Goal: Task Accomplishment & Management: Manage account settings

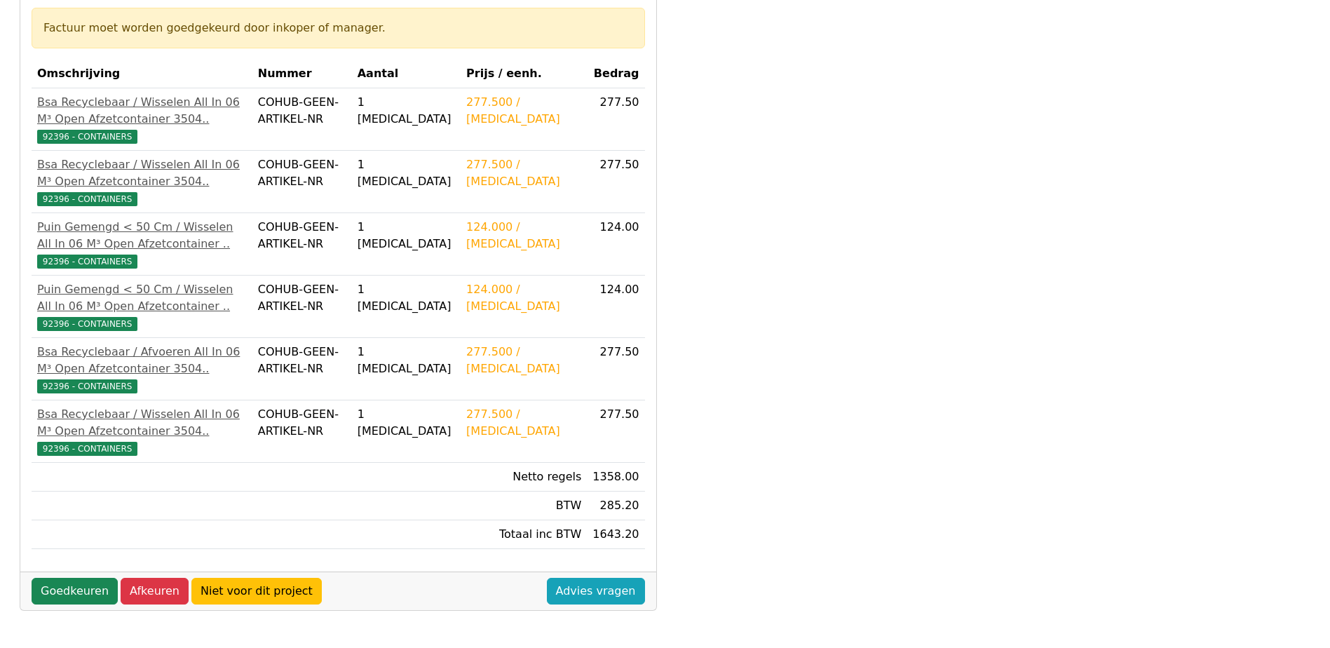
scroll to position [280, 0]
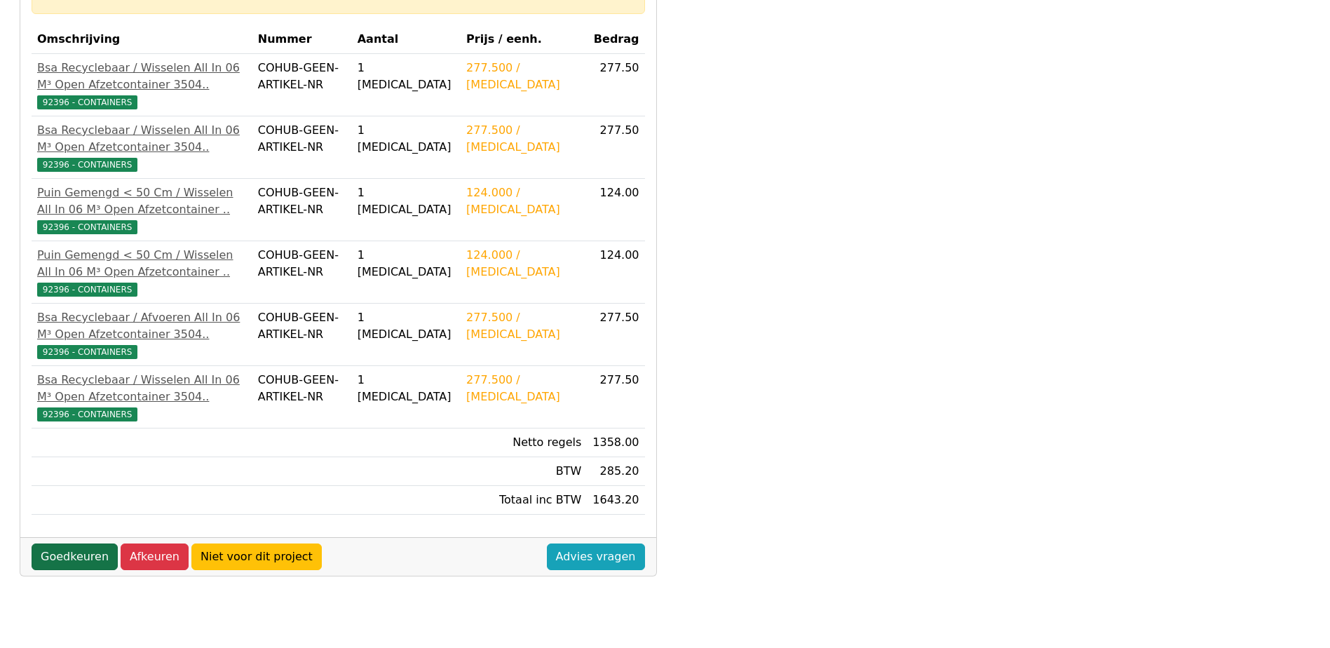
click at [77, 570] on link "Goedkeuren" at bounding box center [75, 556] width 86 height 27
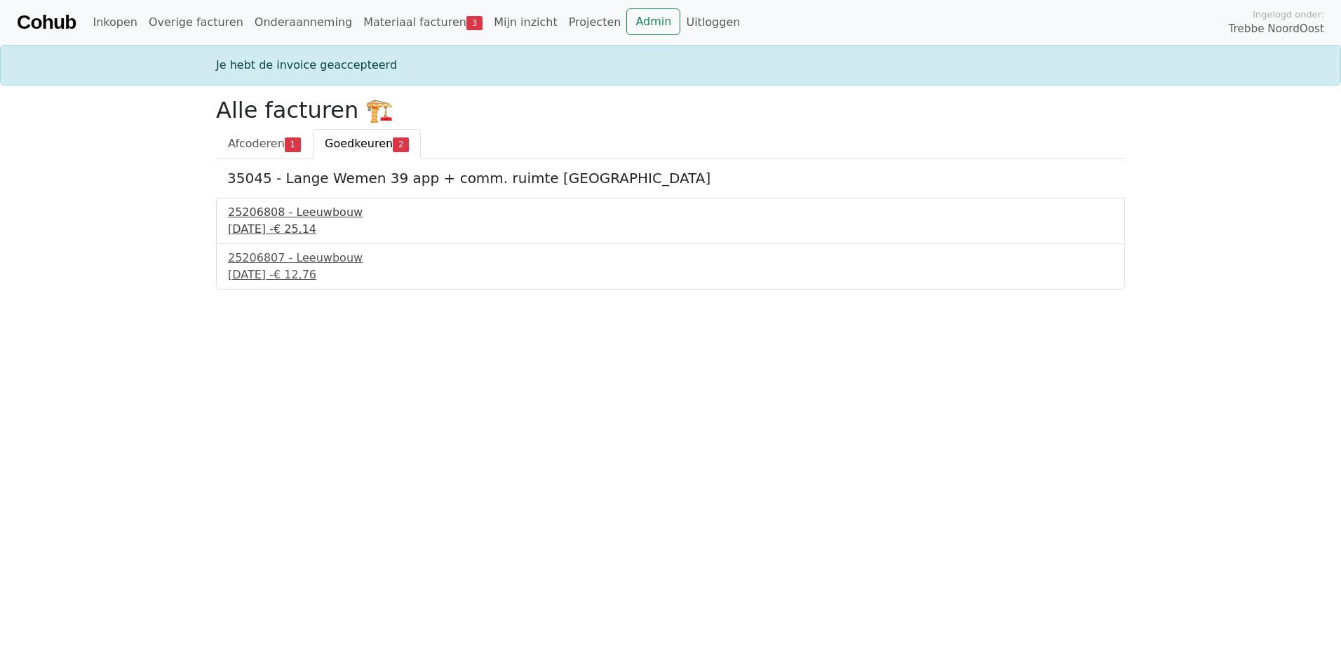
click at [325, 213] on div "25206808 - Leeuwbouw" at bounding box center [670, 212] width 885 height 17
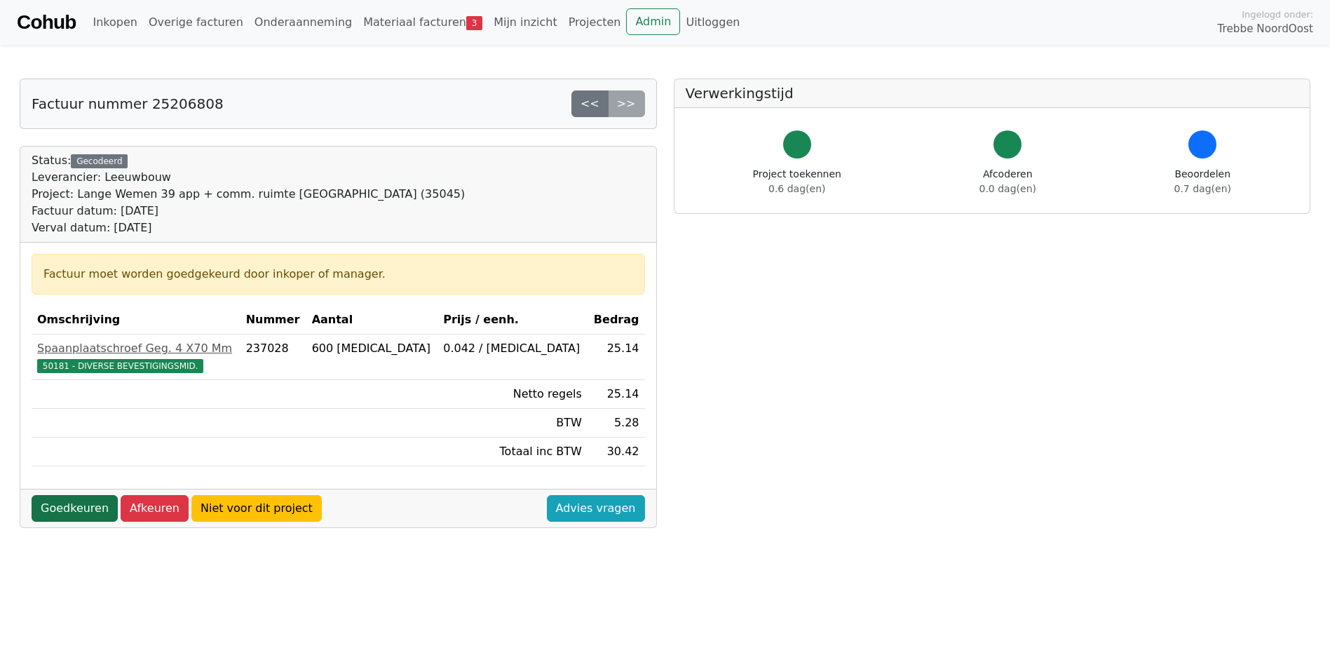
click at [72, 511] on link "Goedkeuren" at bounding box center [75, 508] width 86 height 27
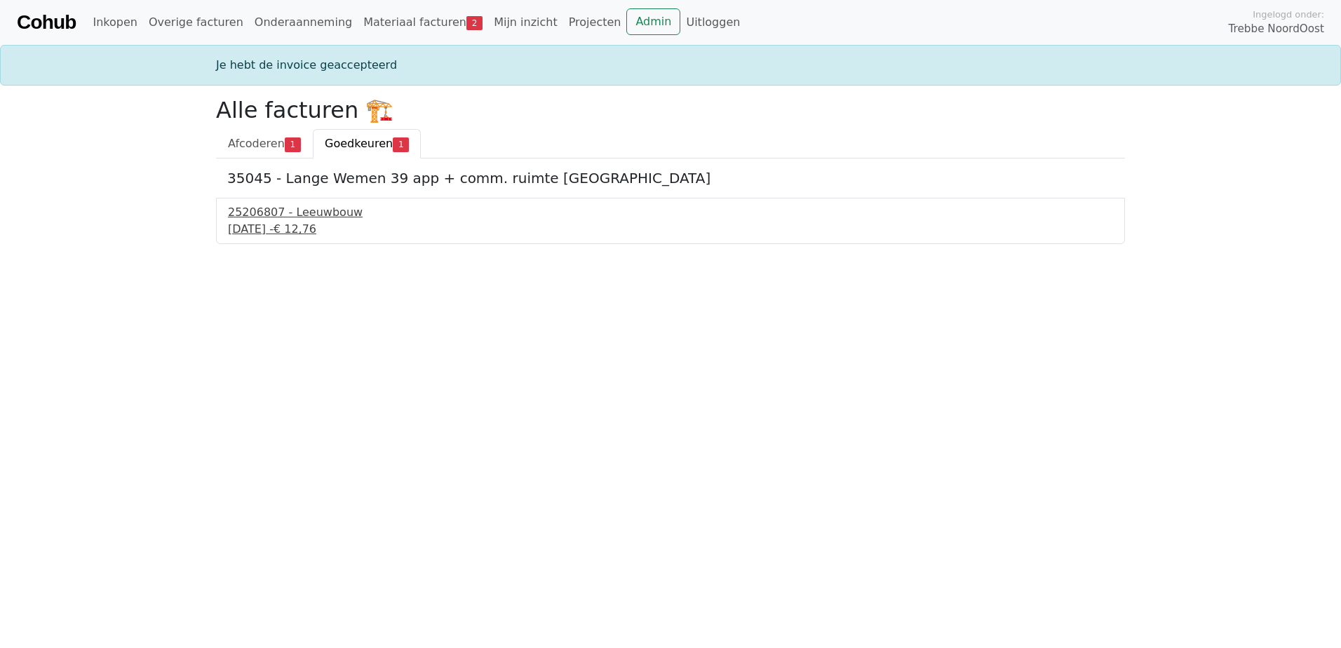
click at [257, 222] on div "[DATE] - € 12,76" at bounding box center [670, 229] width 885 height 17
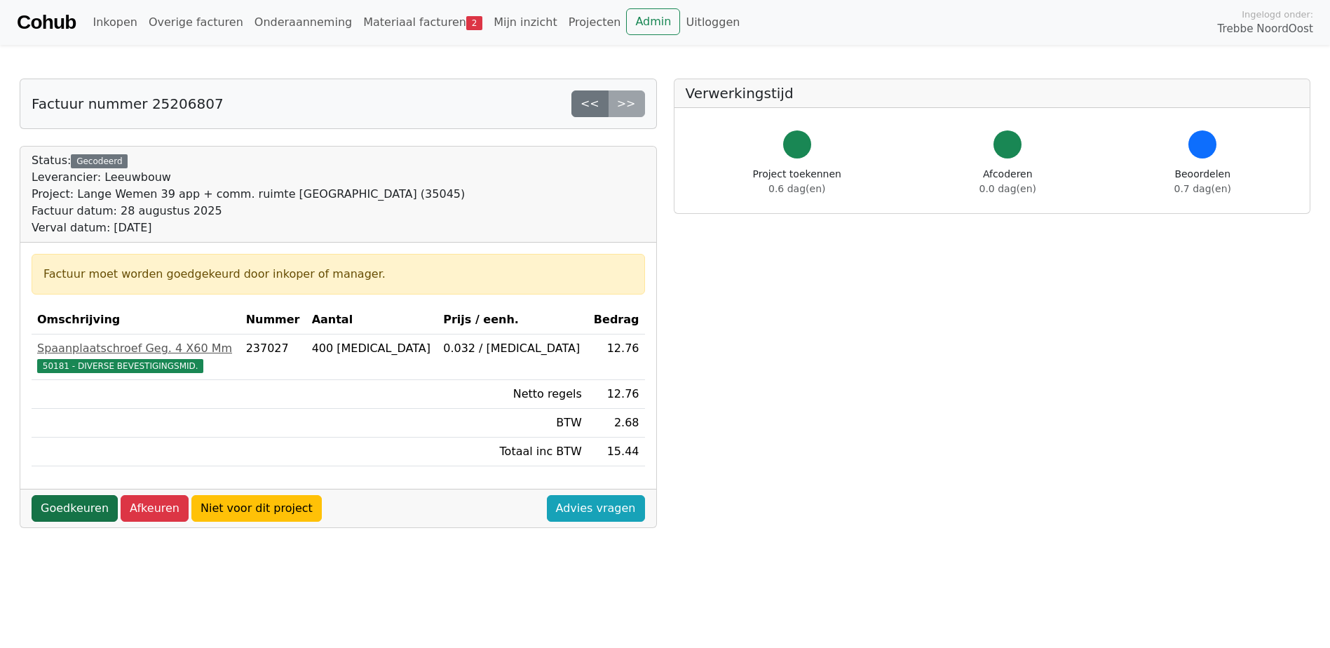
click at [75, 508] on link "Goedkeuren" at bounding box center [75, 508] width 86 height 27
